Goal: Answer question/provide support: Share knowledge or assist other users

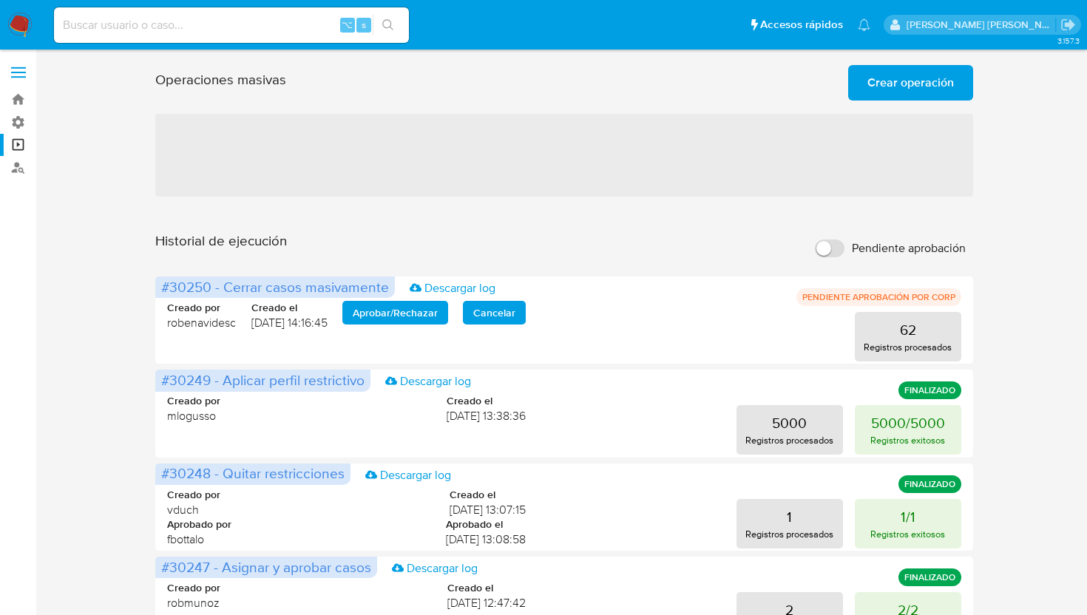
click at [838, 247] on input "Pendiente aprobación" at bounding box center [830, 249] width 30 height 18
checkbox input "true"
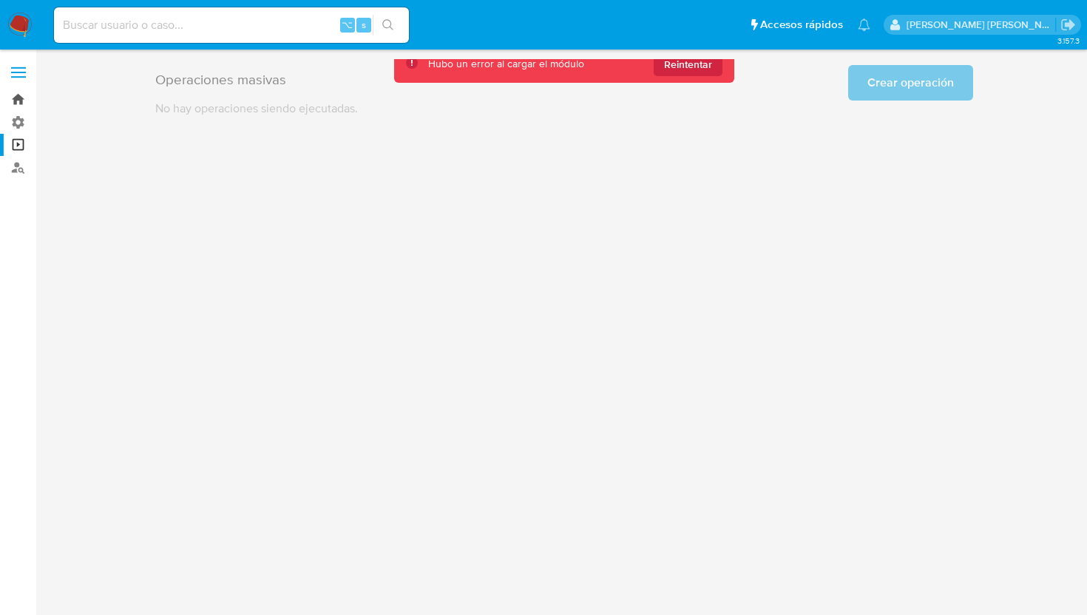
click at [21, 100] on link "Bandeja" at bounding box center [88, 99] width 176 height 23
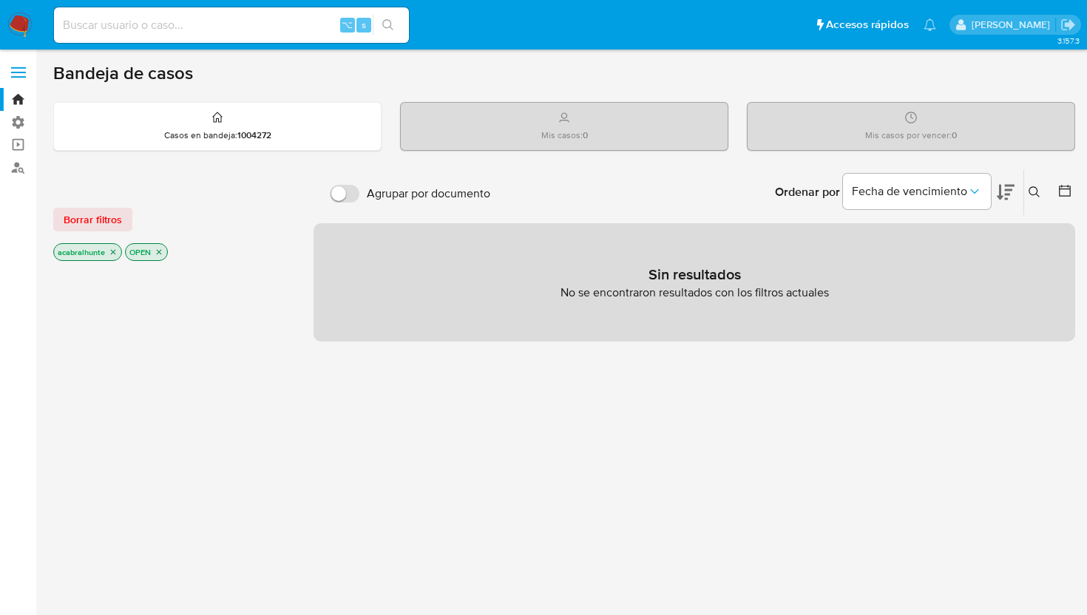
click at [160, 251] on icon "close-filter" at bounding box center [159, 252] width 5 height 5
click at [117, 252] on icon "close-filter" at bounding box center [113, 253] width 9 height 9
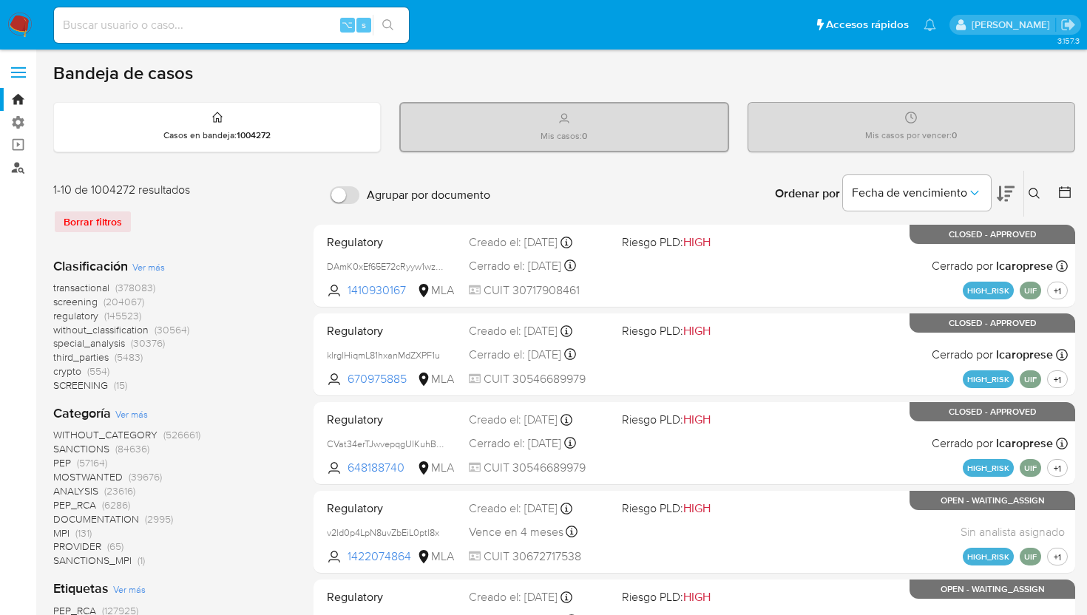
click at [23, 172] on link "Buscador de personas" at bounding box center [88, 167] width 176 height 23
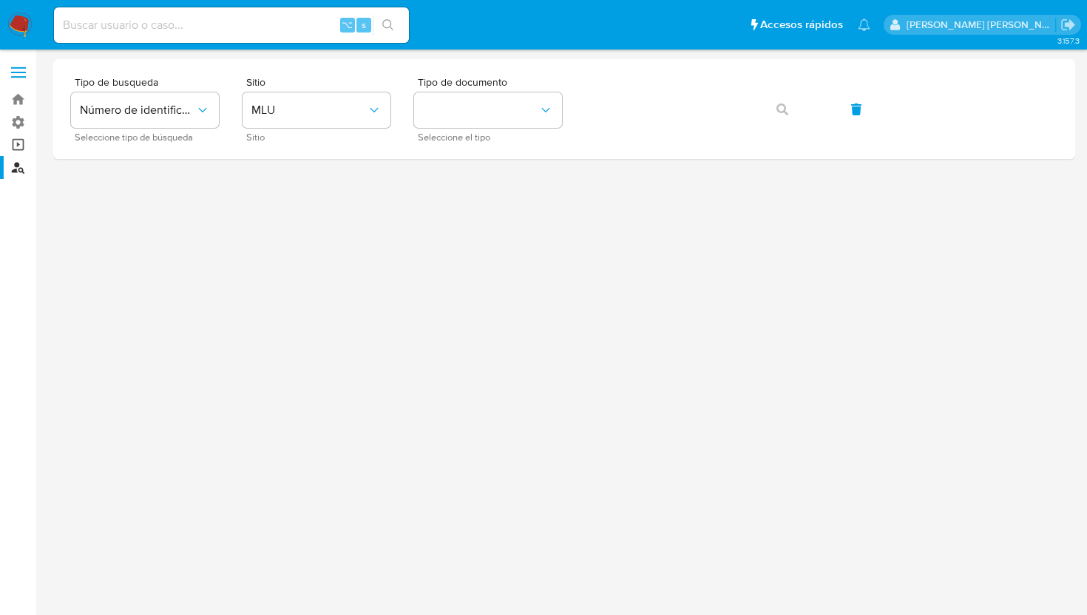
click at [22, 139] on link "Operaciones masivas" at bounding box center [88, 145] width 176 height 23
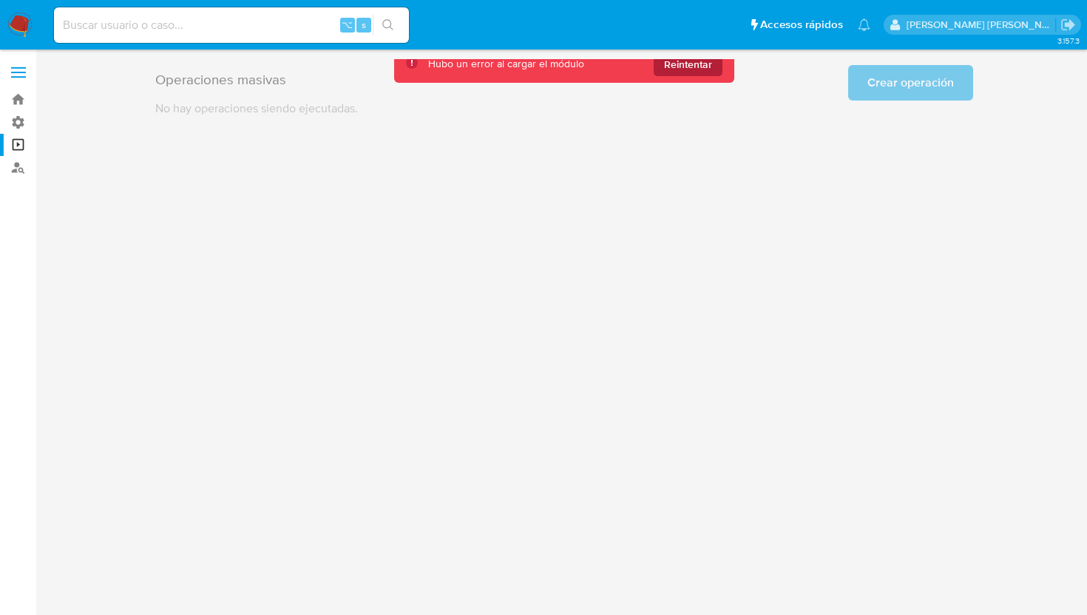
click at [700, 64] on span "Reintentar" at bounding box center [688, 65] width 48 height 24
click at [16, 106] on link "Bandeja" at bounding box center [88, 99] width 176 height 23
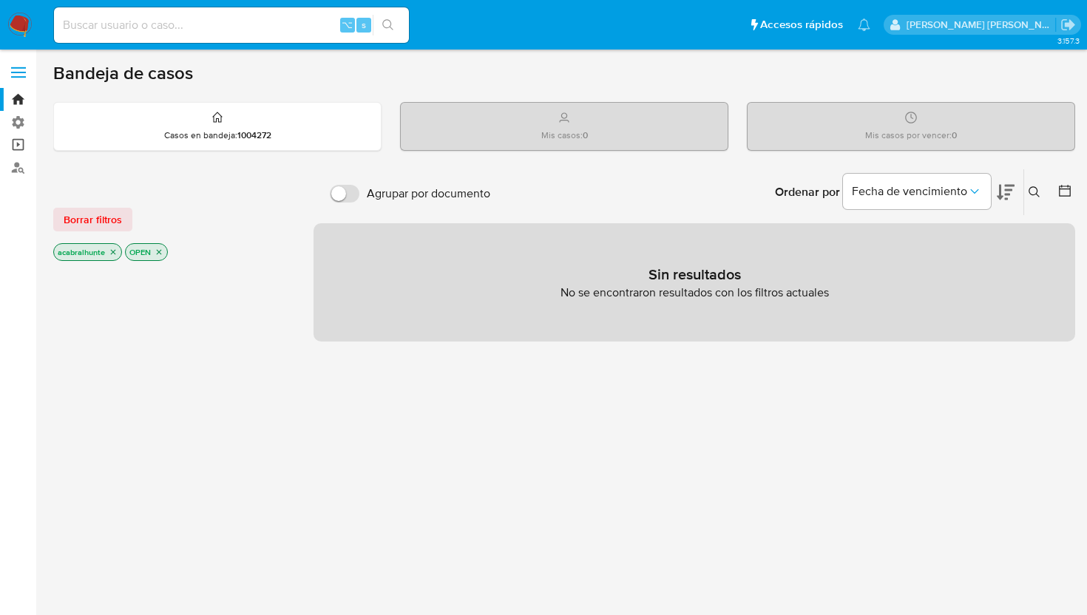
click at [18, 141] on link "Operaciones masivas" at bounding box center [88, 145] width 176 height 23
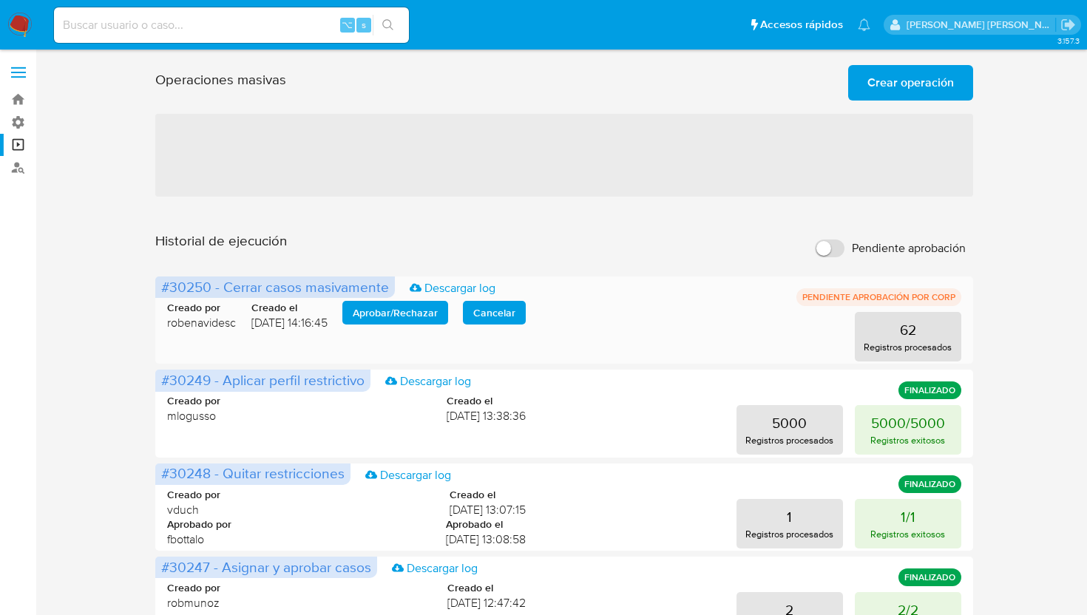
click at [370, 317] on span "Aprobar / Rechazar" at bounding box center [395, 312] width 85 height 21
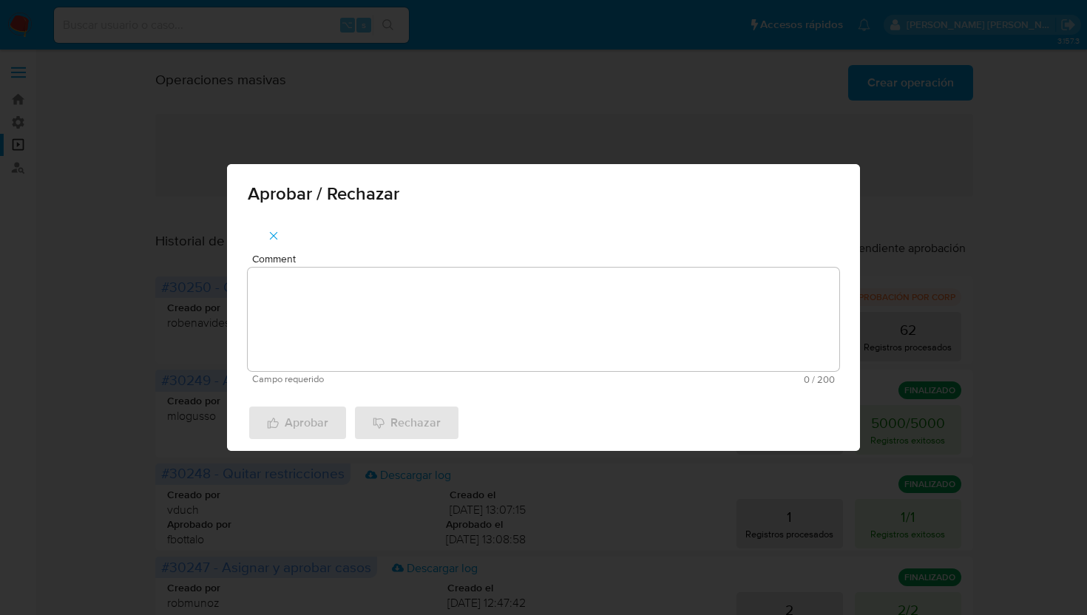
click at [370, 317] on textarea "Comment" at bounding box center [544, 320] width 592 height 104
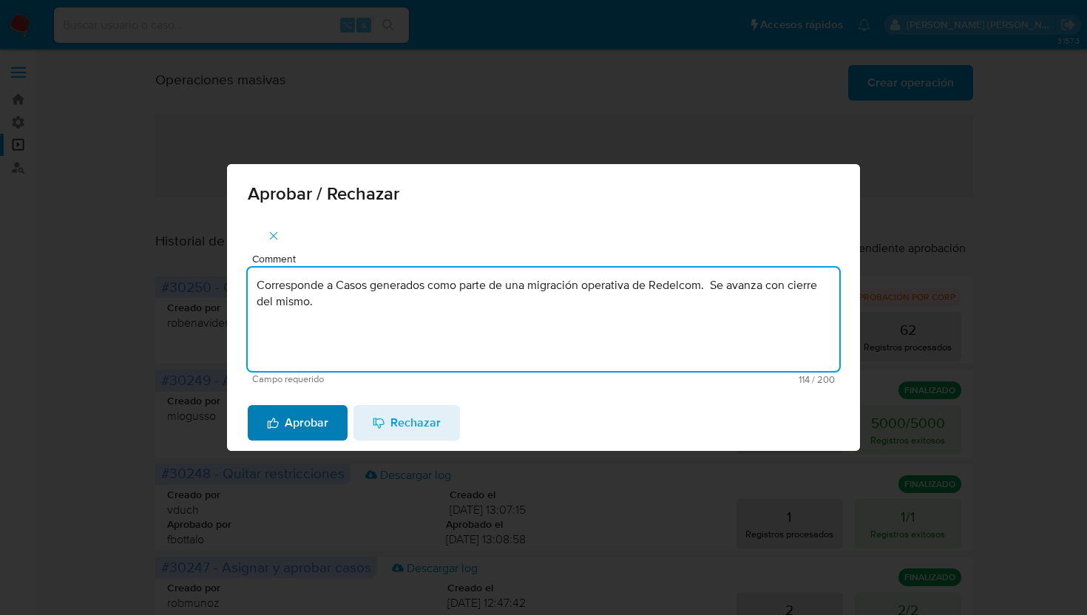
type textarea "Corresponde a Casos generados como parte de una migración operativa de Redelcom…"
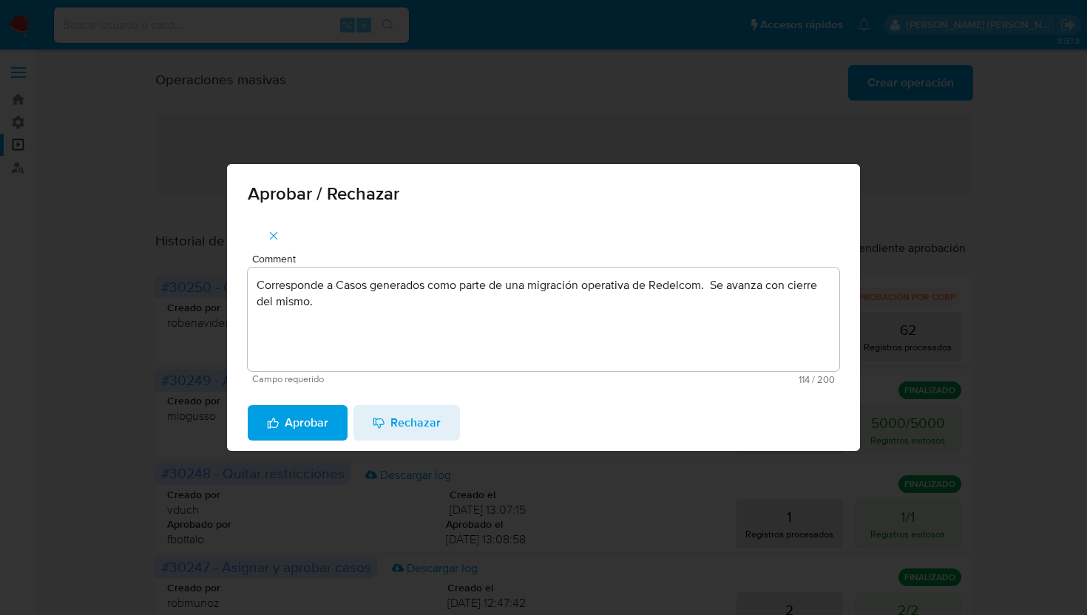
click at [303, 424] on span "Aprobar" at bounding box center [297, 423] width 61 height 33
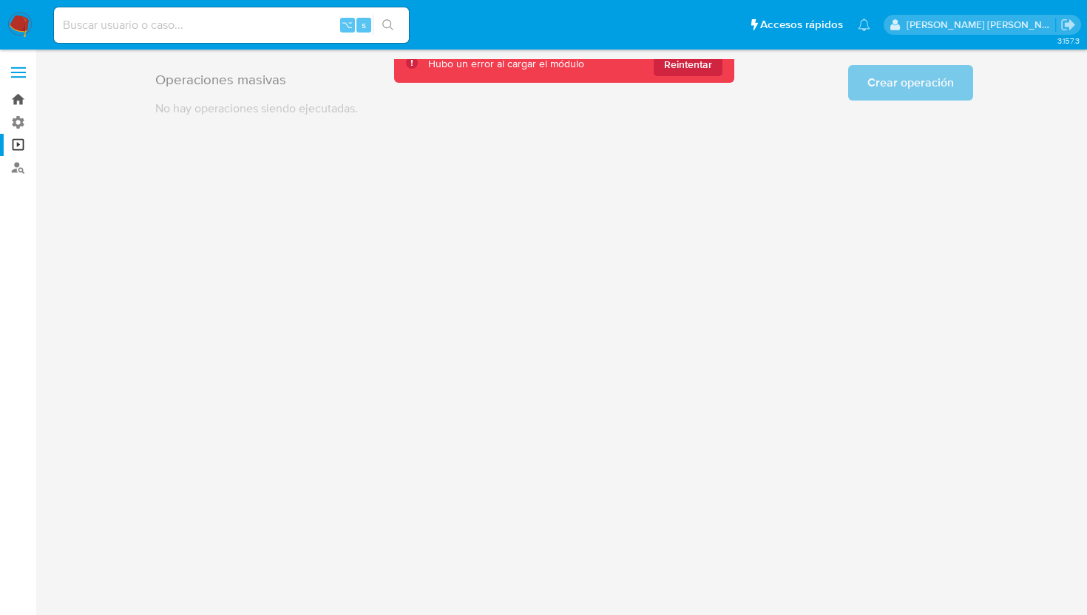
click at [12, 99] on link "Bandeja" at bounding box center [88, 99] width 176 height 23
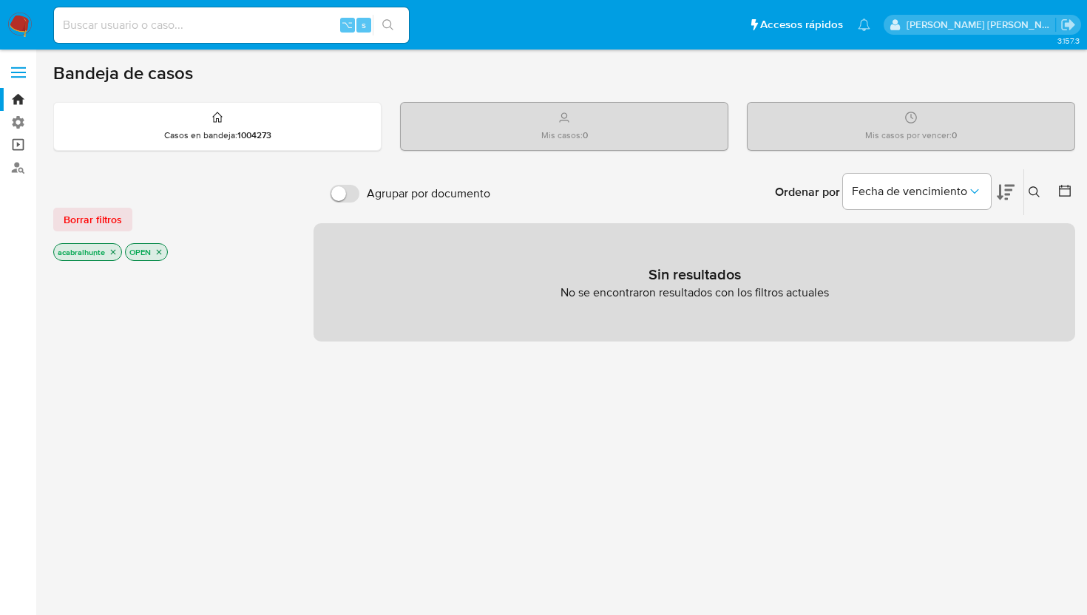
click at [7, 149] on link "Operaciones masivas" at bounding box center [88, 145] width 176 height 23
click at [21, 146] on link "Operaciones masivas" at bounding box center [88, 145] width 176 height 23
